Goal: Transaction & Acquisition: Book appointment/travel/reservation

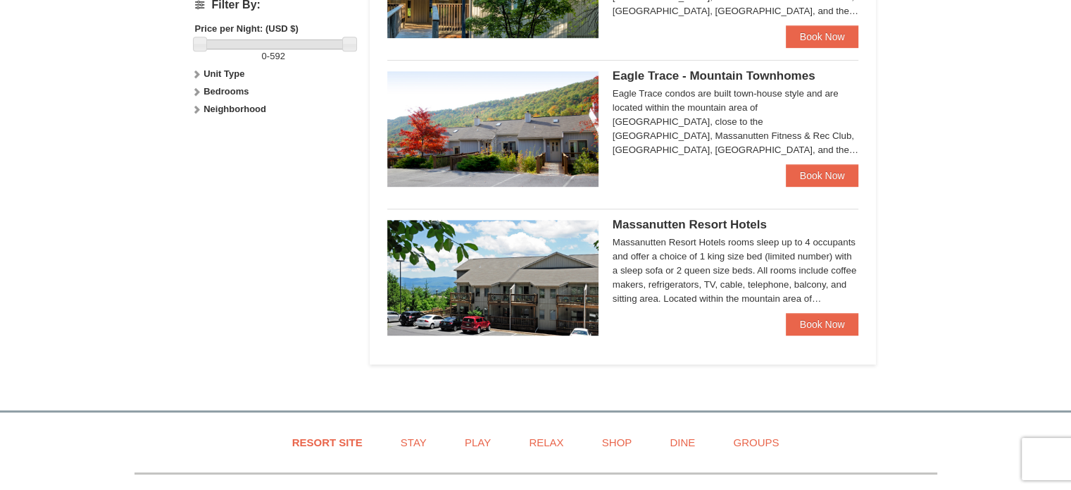
scroll to position [676, 0]
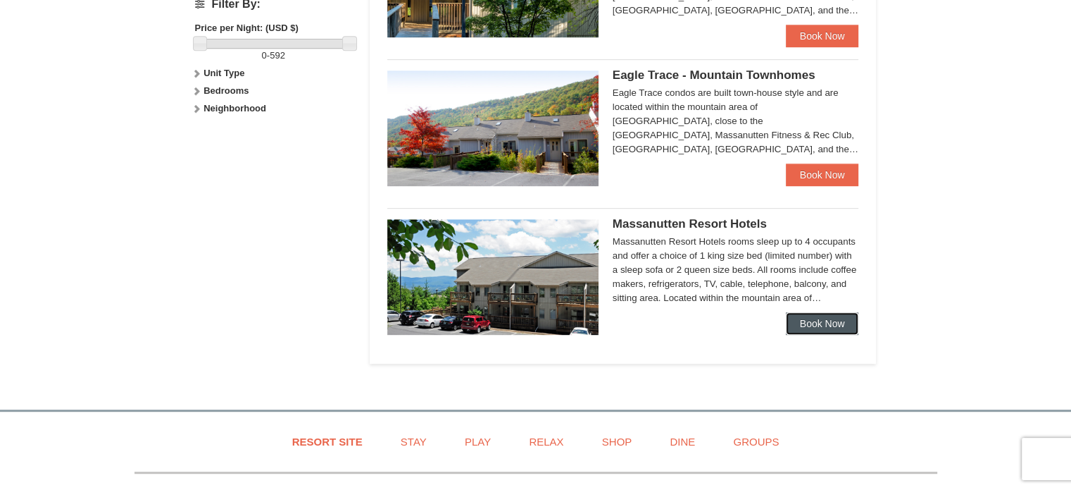
click at [799, 327] on link "Book Now" at bounding box center [822, 323] width 73 height 23
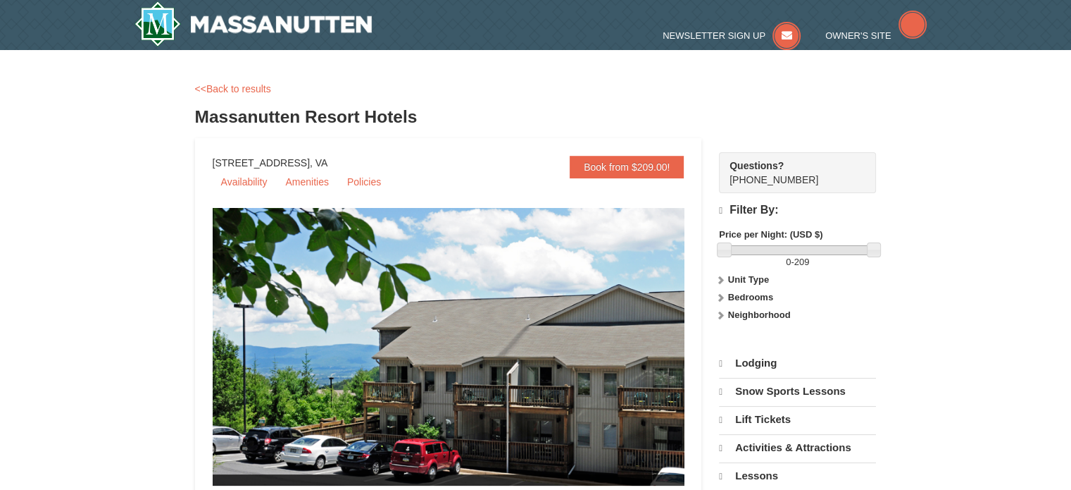
select select "10"
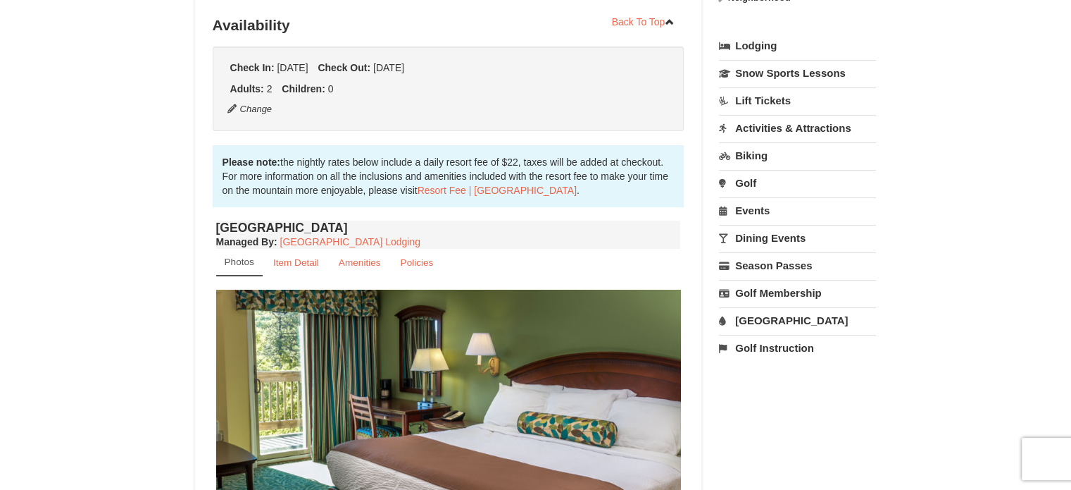
scroll to position [317, 0]
